Goal: Task Accomplishment & Management: Complete application form

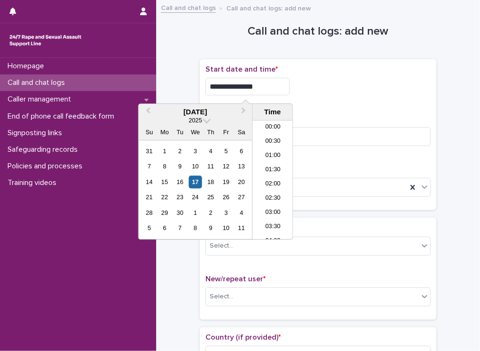
scroll to position [76, 0]
drag, startPoint x: 0, startPoint y: 0, endPoint x: 390, endPoint y: 78, distance: 397.6
click at [390, 78] on div "**********" at bounding box center [319, 87] width 226 height 18
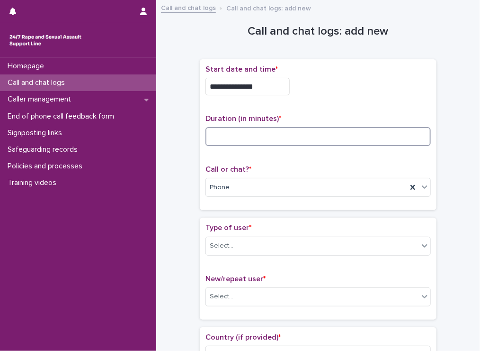
click at [282, 136] on input at bounding box center [319, 136] width 226 height 19
type input "**"
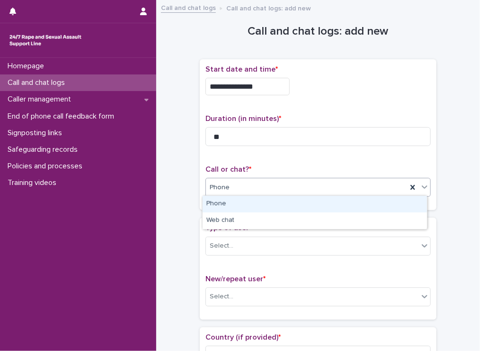
click at [242, 189] on div "Phone" at bounding box center [306, 188] width 201 height 16
click at [232, 202] on div "Phone" at bounding box center [315, 204] width 225 height 17
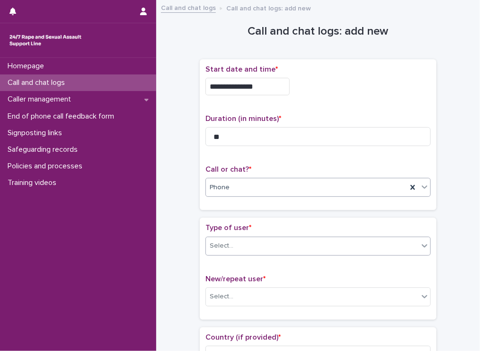
click at [221, 249] on div "Select..." at bounding box center [312, 246] width 213 height 16
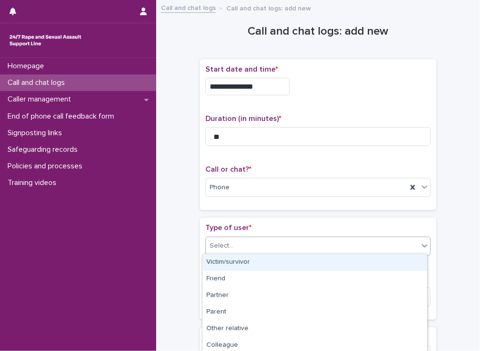
click at [217, 263] on div "Victim/survivor" at bounding box center [315, 262] width 225 height 17
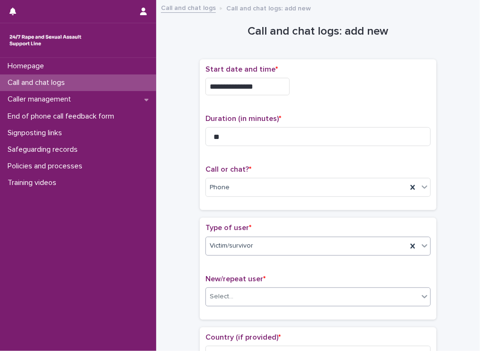
click at [220, 289] on div "Select..." at bounding box center [312, 297] width 213 height 16
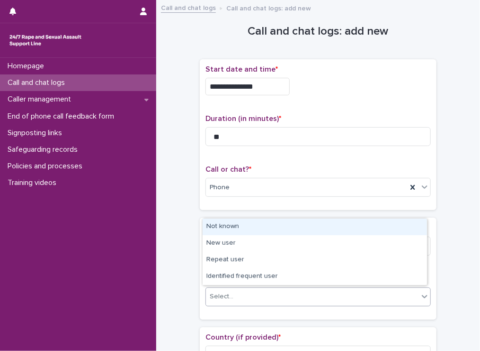
drag, startPoint x: 220, startPoint y: 253, endPoint x: 210, endPoint y: 223, distance: 31.5
click at [210, 223] on div "Not known" at bounding box center [315, 226] width 225 height 17
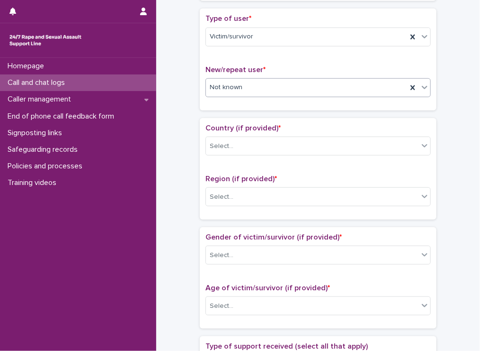
scroll to position [221, 0]
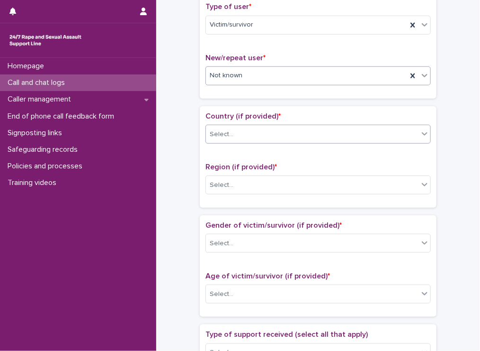
click at [210, 132] on div "Select..." at bounding box center [222, 134] width 24 height 10
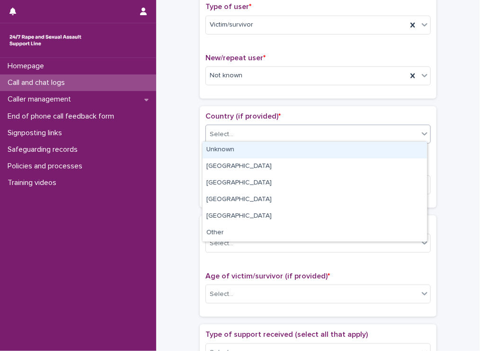
click at [210, 149] on div "Unknown" at bounding box center [315, 150] width 225 height 17
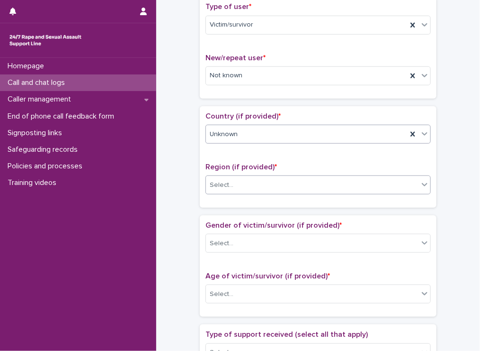
click at [218, 177] on div "Select..." at bounding box center [312, 185] width 213 height 16
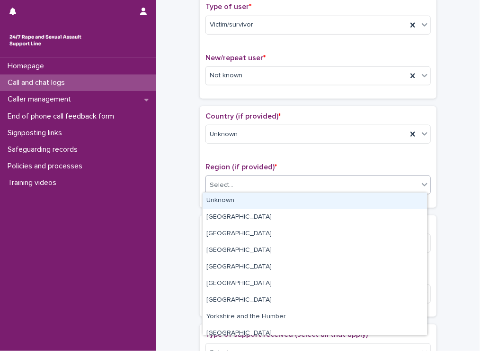
click at [218, 199] on div "Unknown" at bounding box center [315, 200] width 225 height 17
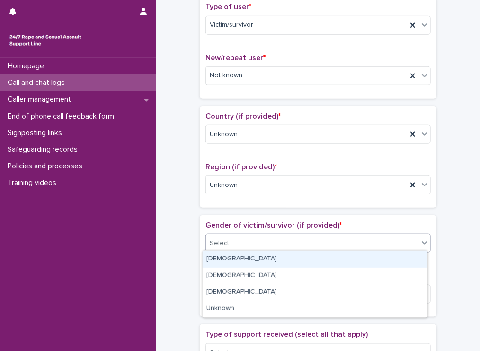
click at [222, 235] on div "Select..." at bounding box center [312, 243] width 213 height 16
click at [212, 257] on div "[DEMOGRAPHIC_DATA]" at bounding box center [315, 259] width 225 height 17
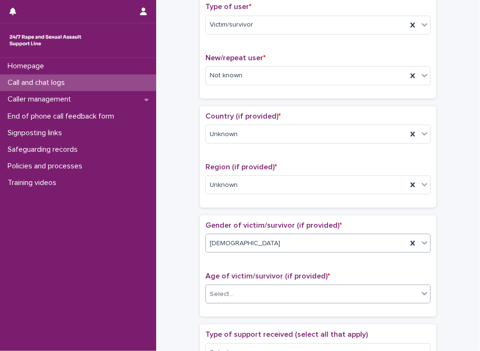
click at [221, 289] on div "Select..." at bounding box center [222, 294] width 24 height 10
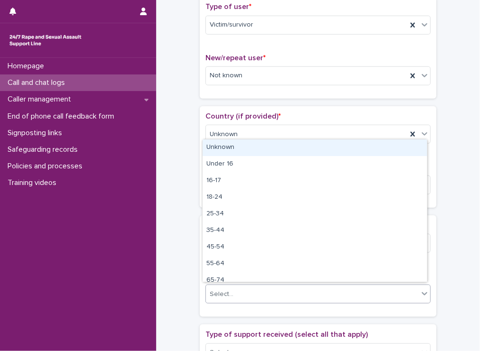
click at [226, 144] on div "Unknown" at bounding box center [315, 147] width 225 height 17
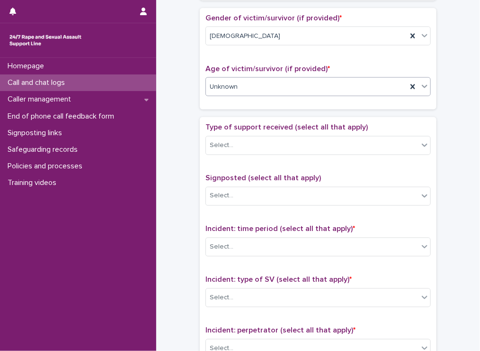
scroll to position [445, 0]
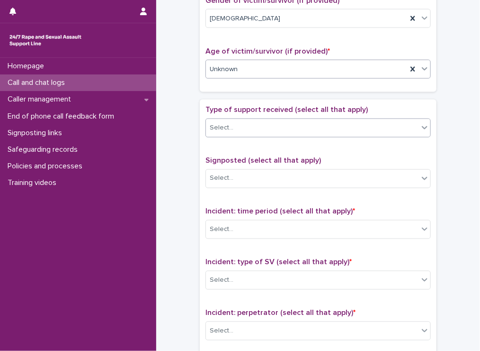
click at [280, 120] on div "Select..." at bounding box center [312, 128] width 213 height 16
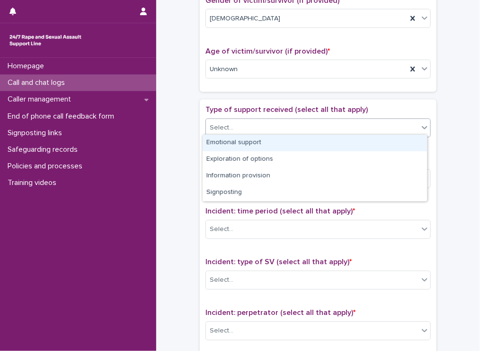
click at [270, 140] on div "Emotional support" at bounding box center [315, 143] width 225 height 17
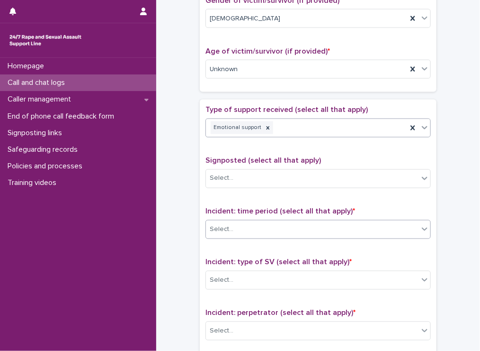
click at [231, 222] on div "Select..." at bounding box center [312, 230] width 213 height 16
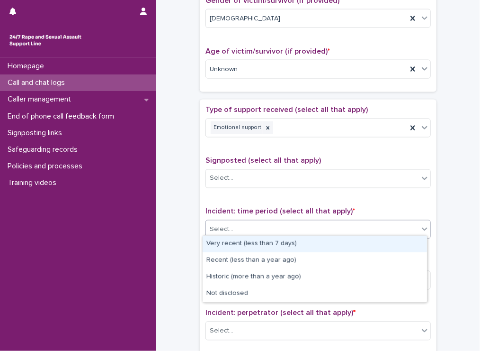
click at [220, 244] on div "Very recent (less than 7 days)" at bounding box center [315, 243] width 225 height 17
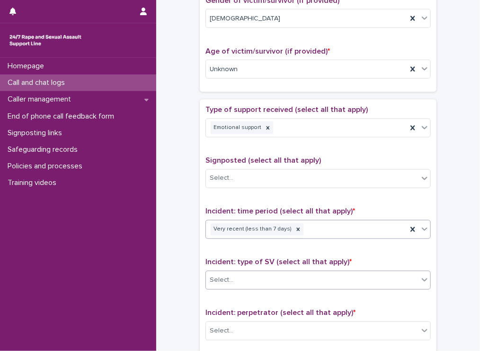
click at [216, 282] on div "Select..." at bounding box center [312, 280] width 213 height 16
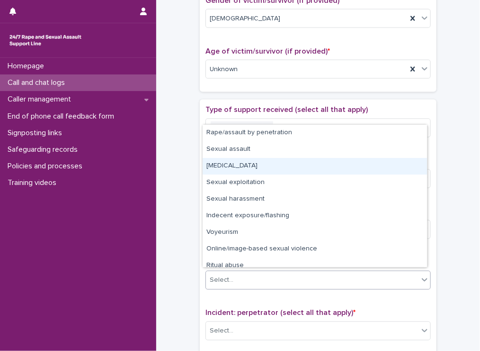
scroll to position [24, 0]
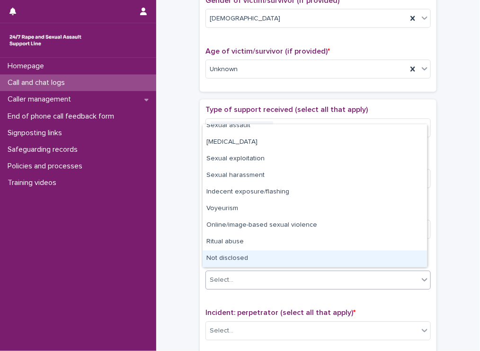
click at [347, 253] on div "Not disclosed" at bounding box center [315, 258] width 225 height 17
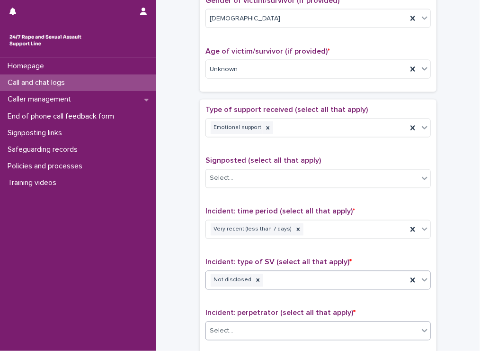
click at [247, 323] on div "Select..." at bounding box center [312, 331] width 213 height 16
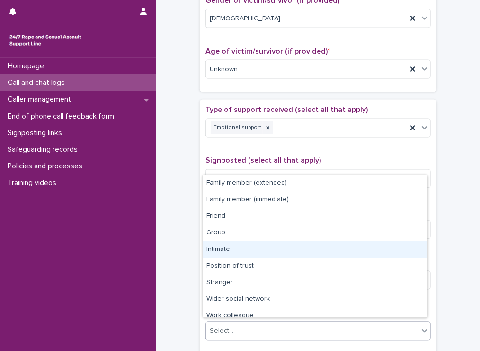
scroll to position [40, 0]
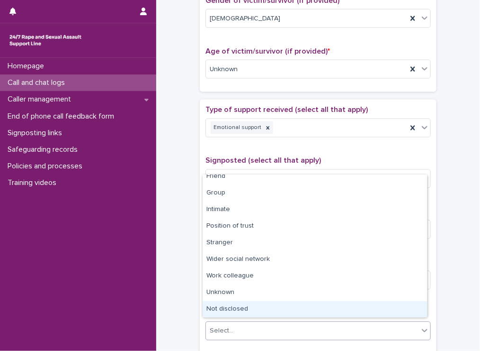
click at [346, 304] on div "Not disclosed" at bounding box center [315, 309] width 225 height 17
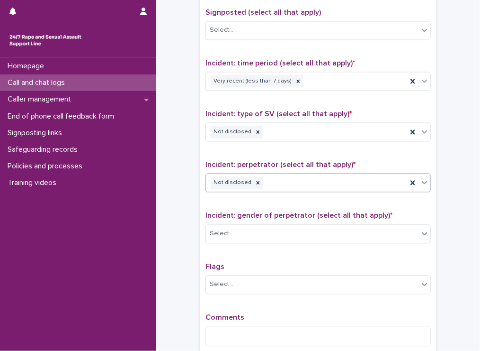
scroll to position [605, 0]
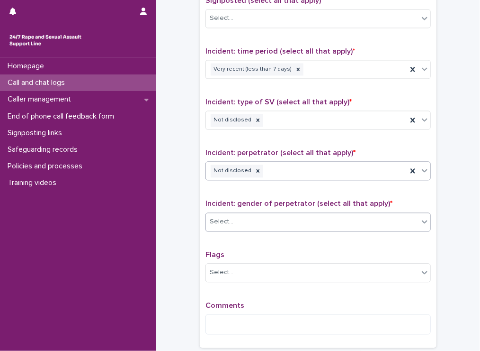
click at [256, 216] on div "Select..." at bounding box center [312, 222] width 213 height 16
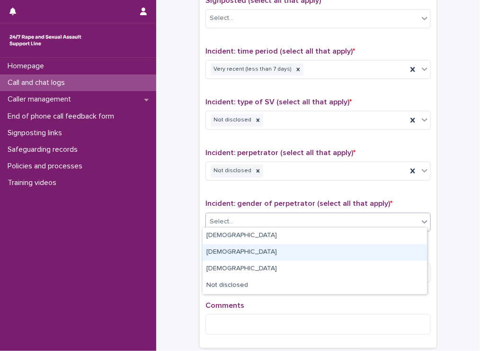
click at [222, 254] on div "[DEMOGRAPHIC_DATA]" at bounding box center [315, 252] width 225 height 17
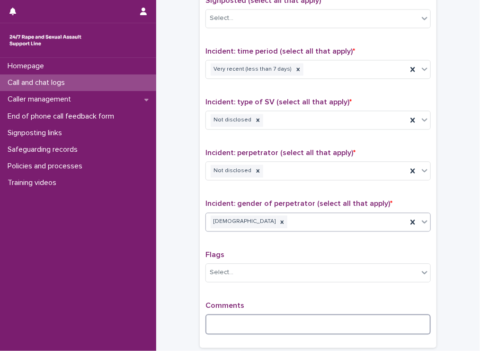
click at [245, 314] on textarea at bounding box center [319, 324] width 226 height 20
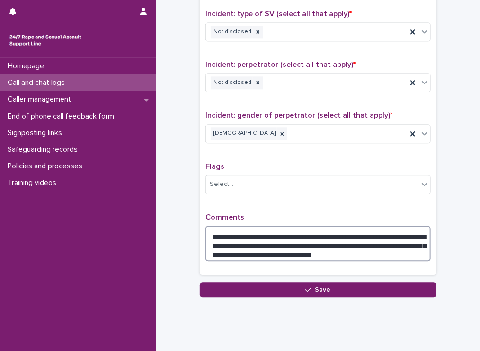
scroll to position [711, 0]
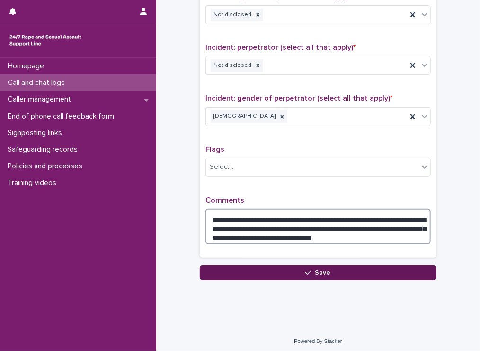
type textarea "**********"
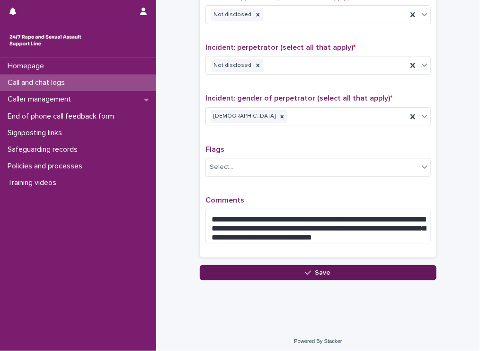
click at [359, 269] on button "Save" at bounding box center [318, 272] width 237 height 15
